Goal: Information Seeking & Learning: Learn about a topic

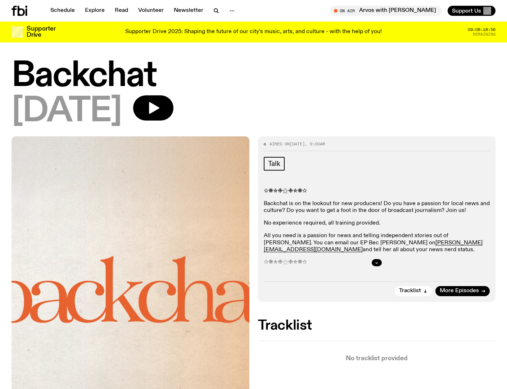
scroll to position [3, 0]
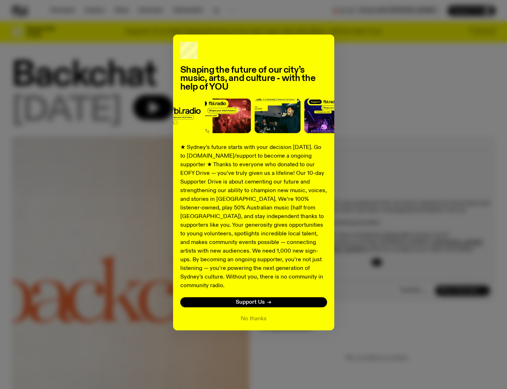
click at [412, 97] on div "Shaping the future of our city’s music, arts, and culture - with the help of YO…" at bounding box center [254, 183] width 484 height 296
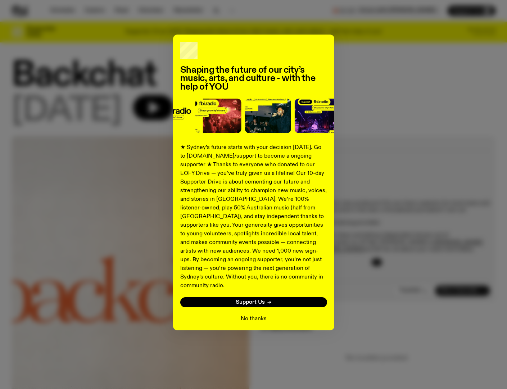
click at [250, 314] on button "No thanks" at bounding box center [254, 318] width 26 height 9
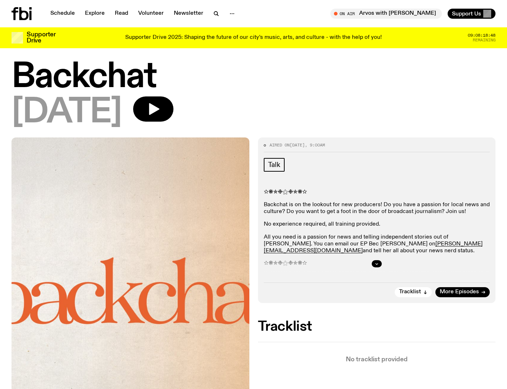
scroll to position [0, 0]
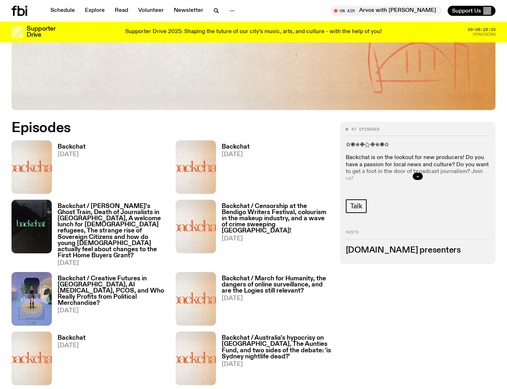
scroll to position [266, 0]
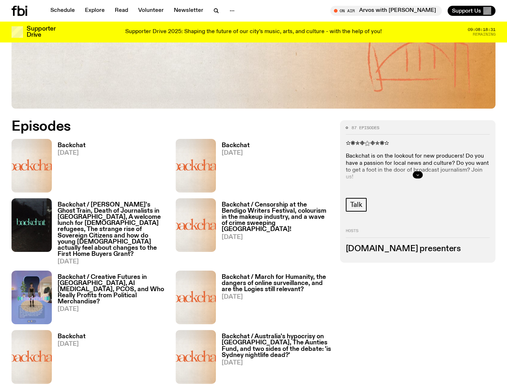
click at [420, 174] on button "button" at bounding box center [417, 174] width 10 height 7
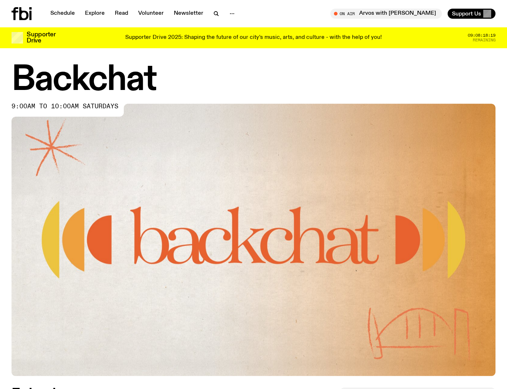
scroll to position [0, 0]
